Goal: Task Accomplishment & Management: Manage account settings

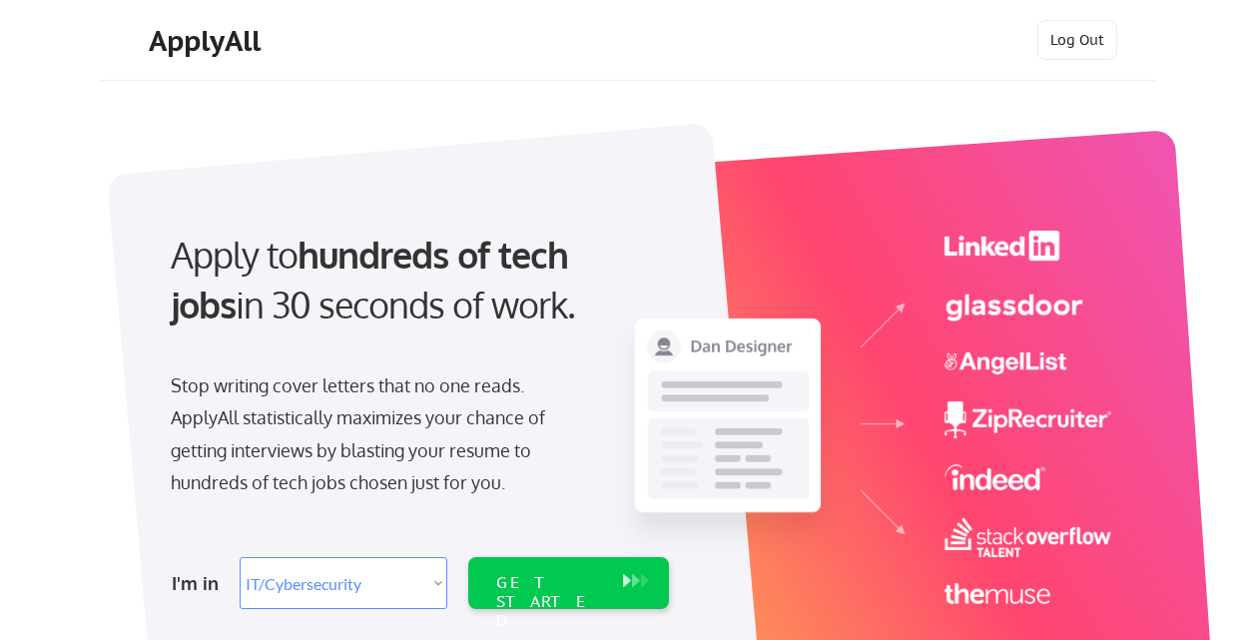
select select ""it_security""
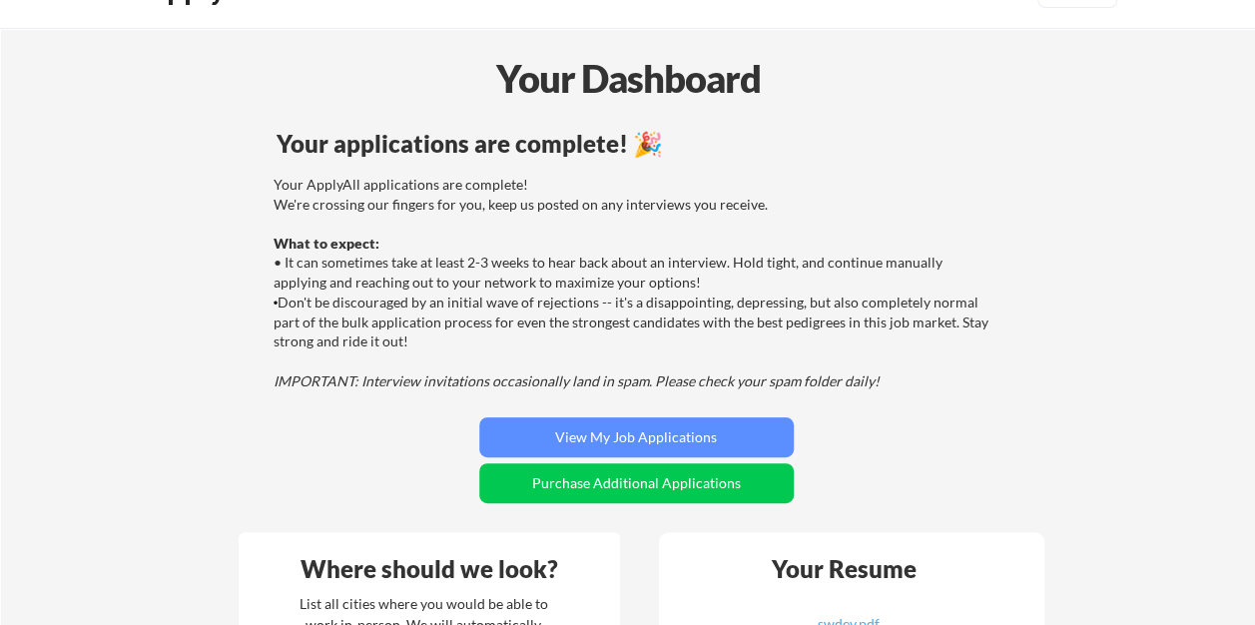
scroll to position [113, 0]
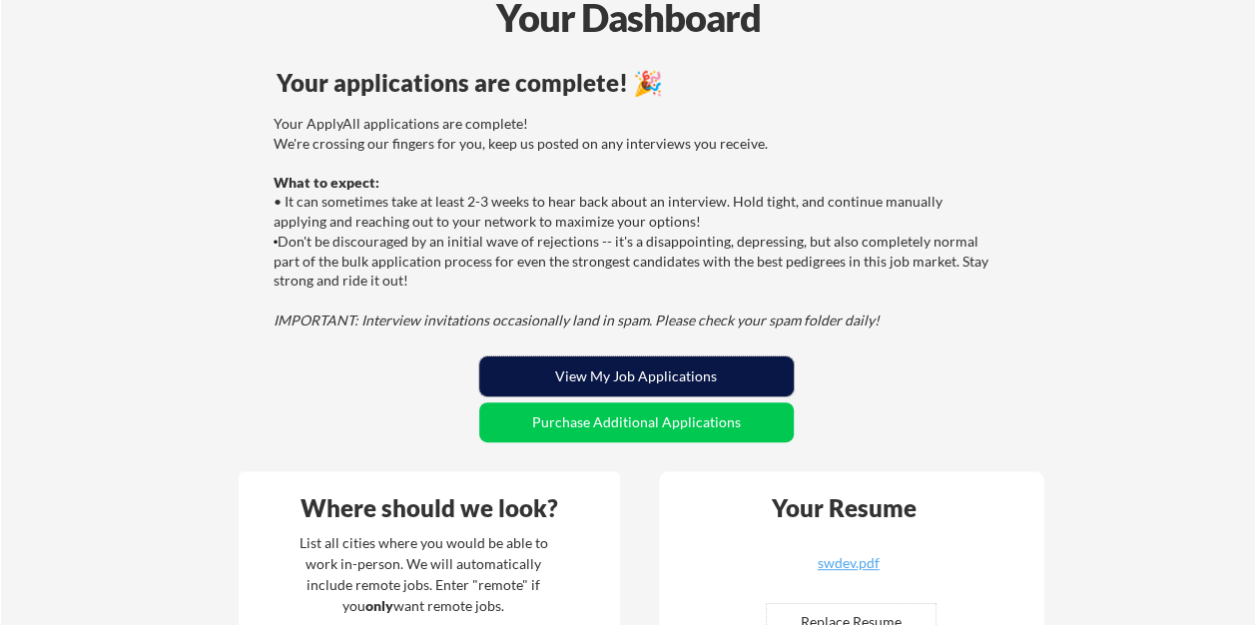
click at [583, 376] on button "View My Job Applications" at bounding box center [636, 377] width 315 height 40
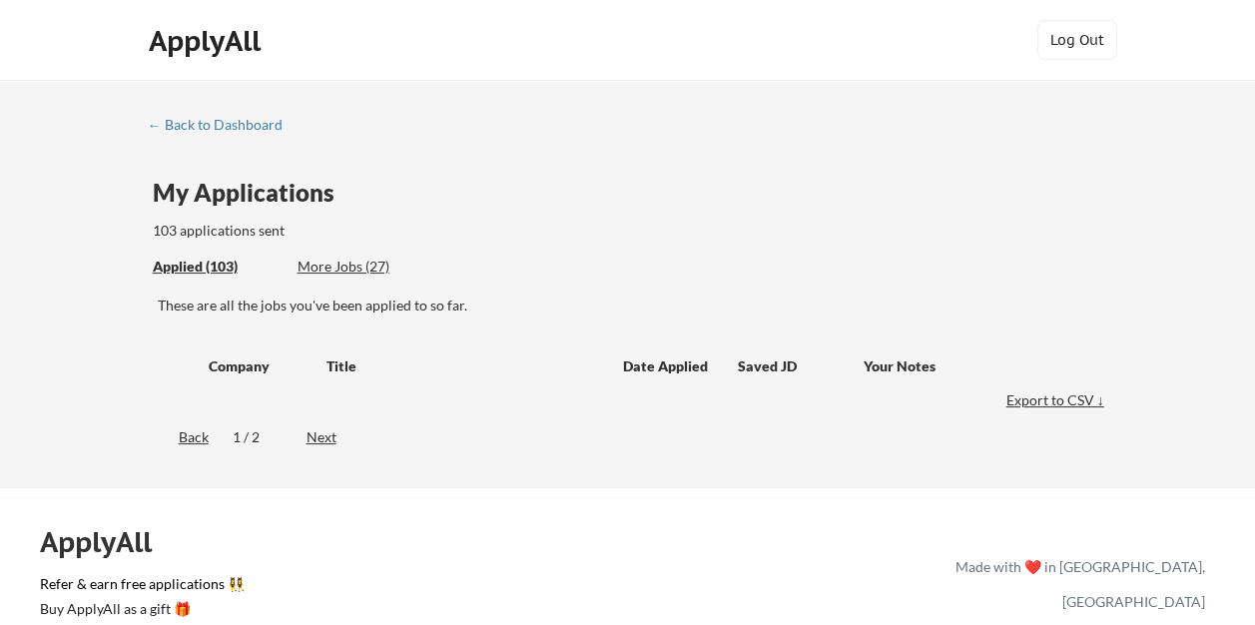
click at [322, 339] on div "← Back to Dashboard My Applications 103 applications sent Applied (103) More Jo…" at bounding box center [628, 288] width 999 height 343
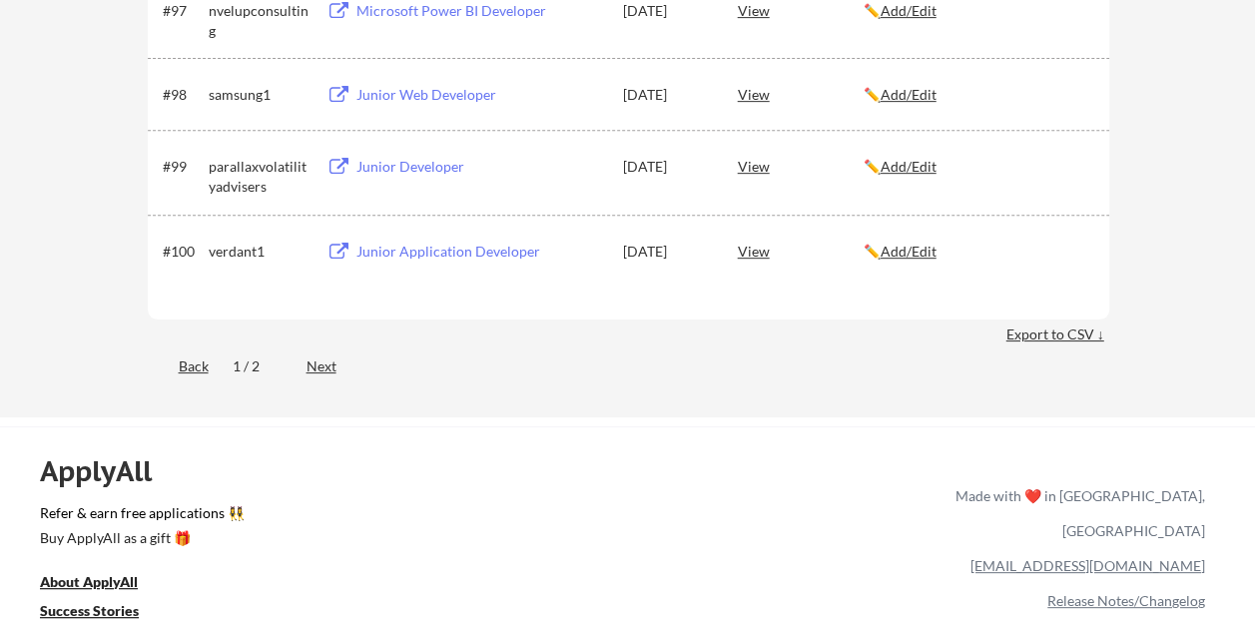
scroll to position [7942, 0]
click at [330, 368] on div "Next" at bounding box center [333, 366] width 53 height 20
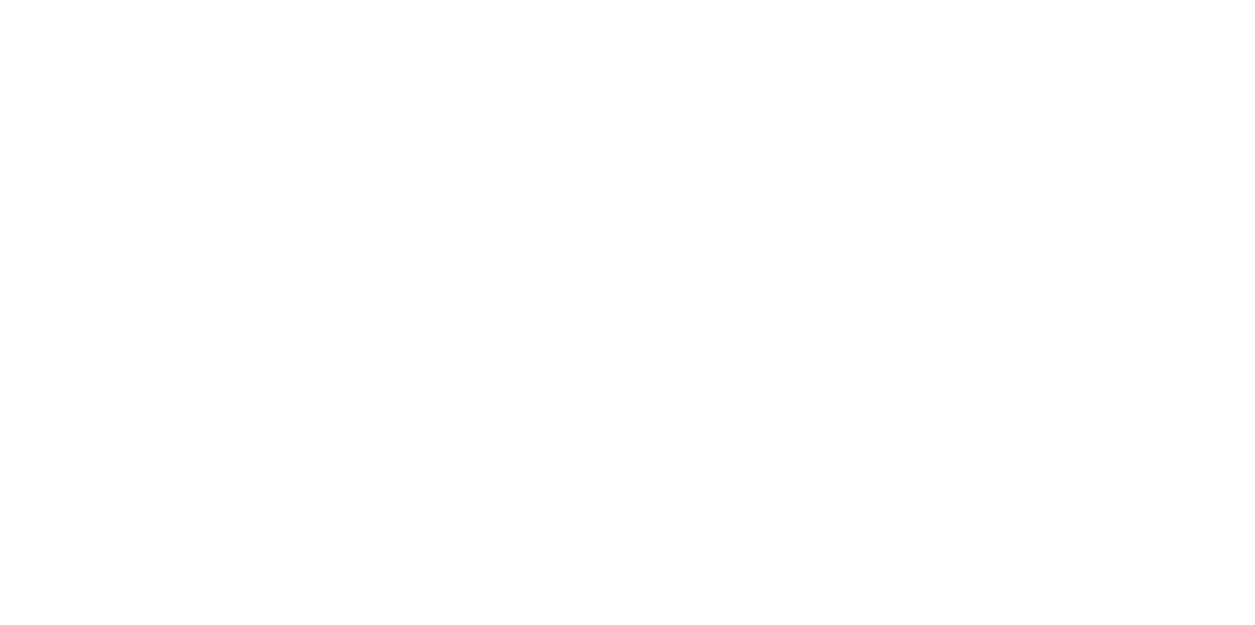
scroll to position [1342, 0]
